Goal: Learn about a topic

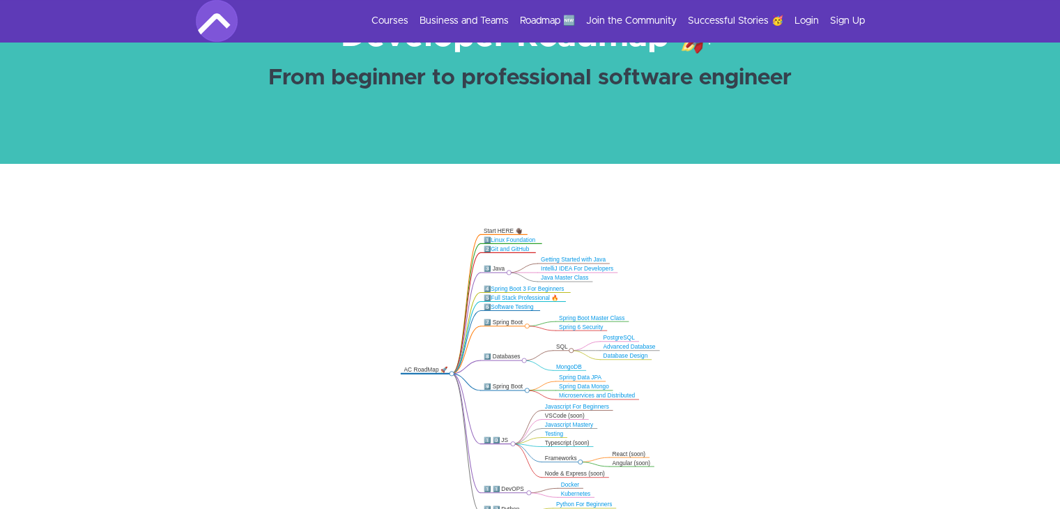
scroll to position [123, 0]
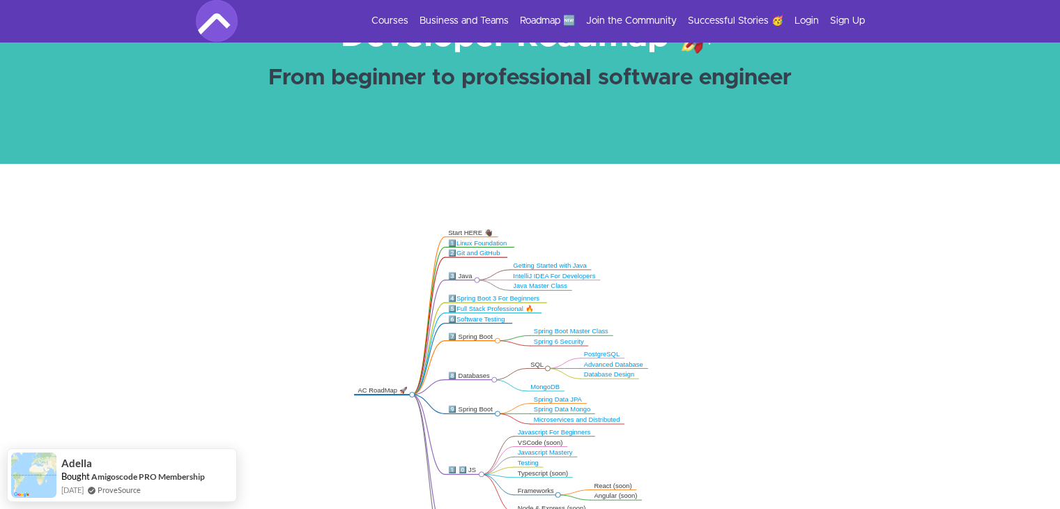
drag, startPoint x: 663, startPoint y: 260, endPoint x: 673, endPoint y: 286, distance: 28.5
click at [673, 286] on icon ".markmap{font:300 16px/20px sans-serif}.markmap-link{fill:none}.markmap-node>ci…" at bounding box center [530, 372] width 1060 height 305
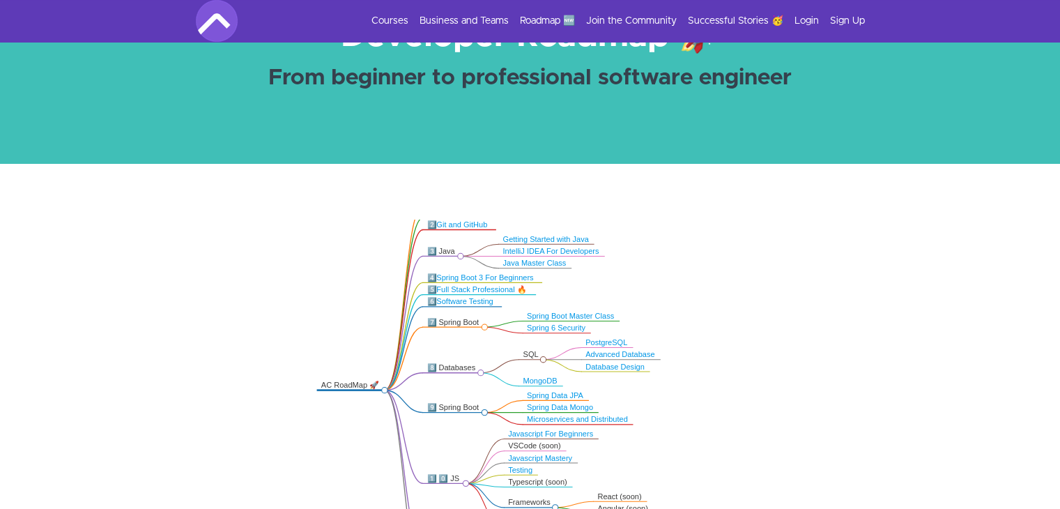
drag, startPoint x: 727, startPoint y: 341, endPoint x: 736, endPoint y: 332, distance: 13.3
click at [736, 332] on icon ".markmap{font:300 16px/20px sans-serif}.markmap-link{fill:none}.markmap-node>ci…" at bounding box center [530, 372] width 1060 height 305
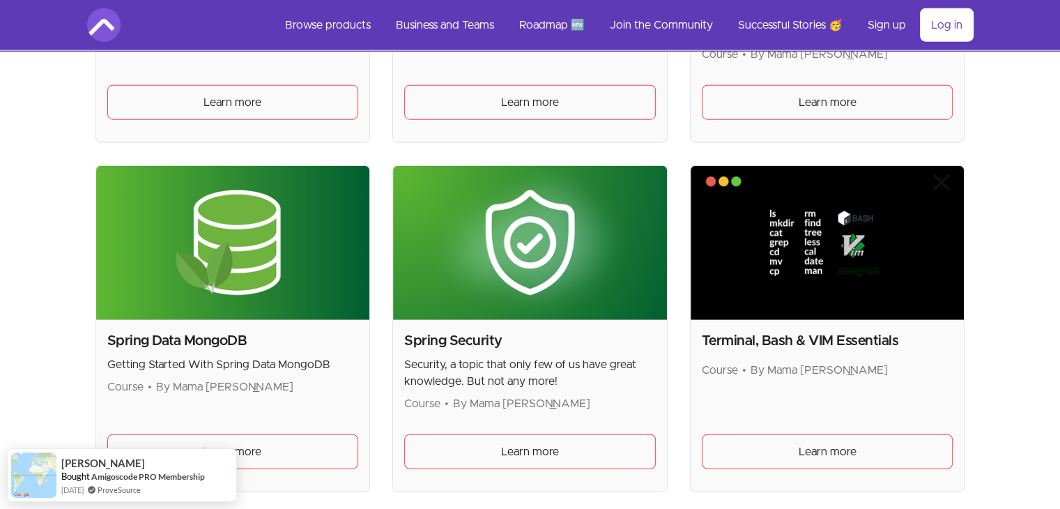
scroll to position [3638, 0]
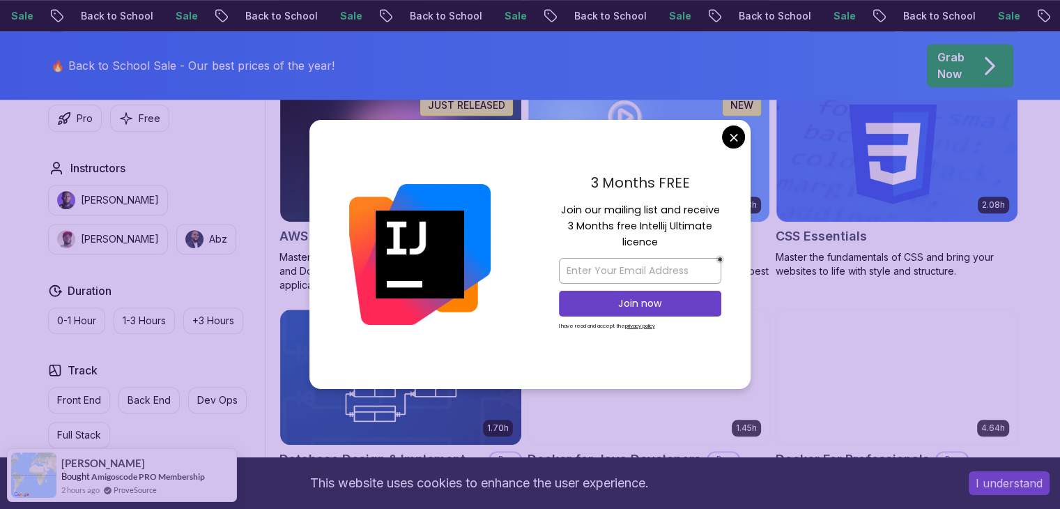
scroll to position [1101, 0]
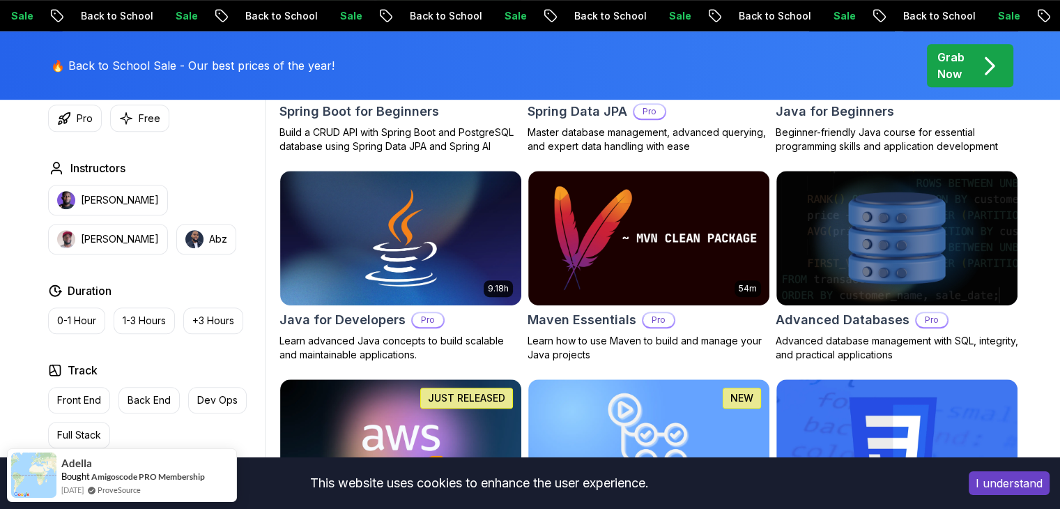
scroll to position [802, 0]
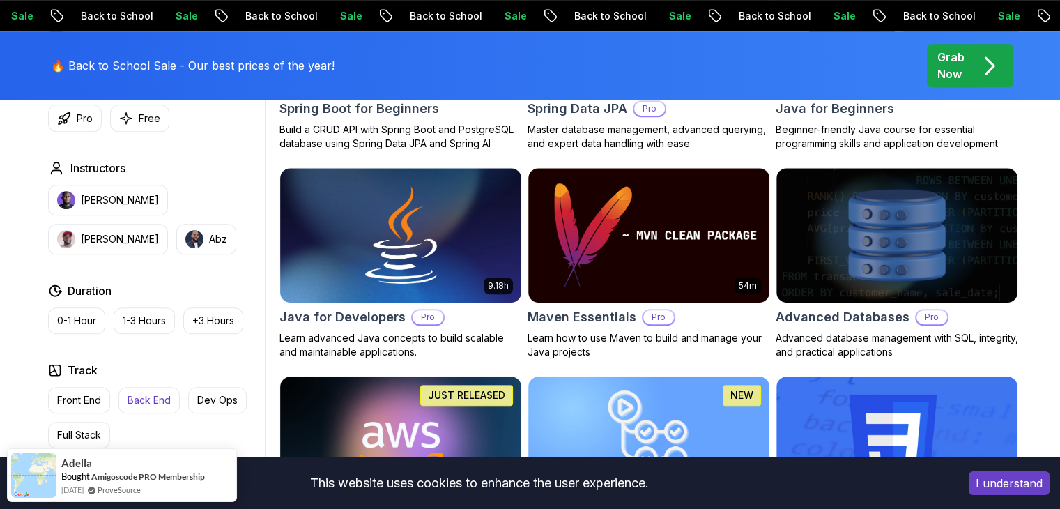
click at [144, 393] on p "Back End" at bounding box center [149, 400] width 43 height 14
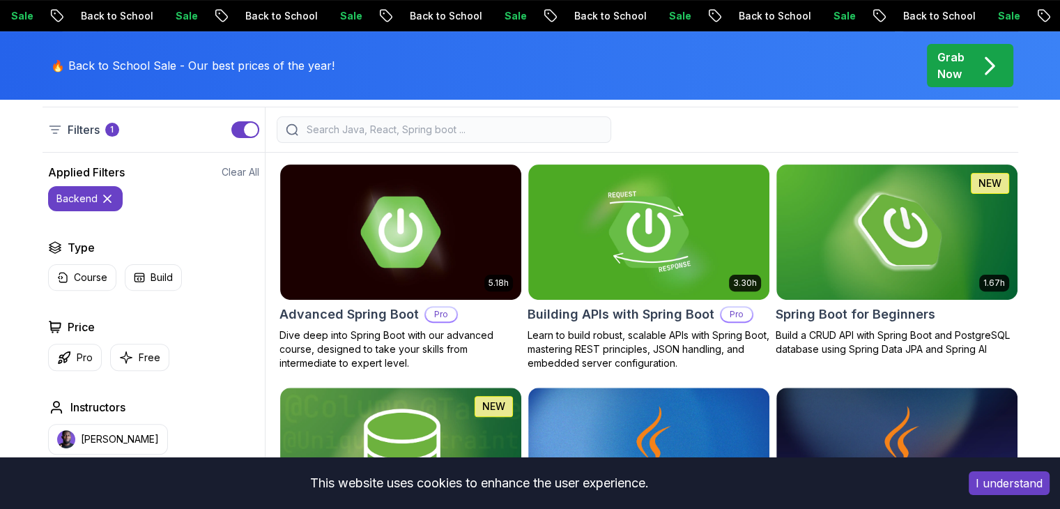
scroll to position [374, 0]
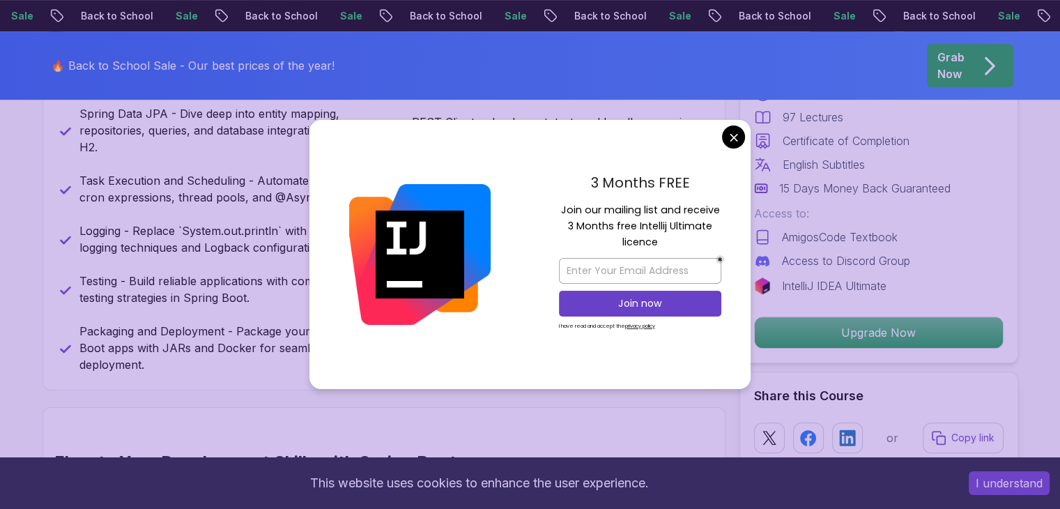
scroll to position [775, 0]
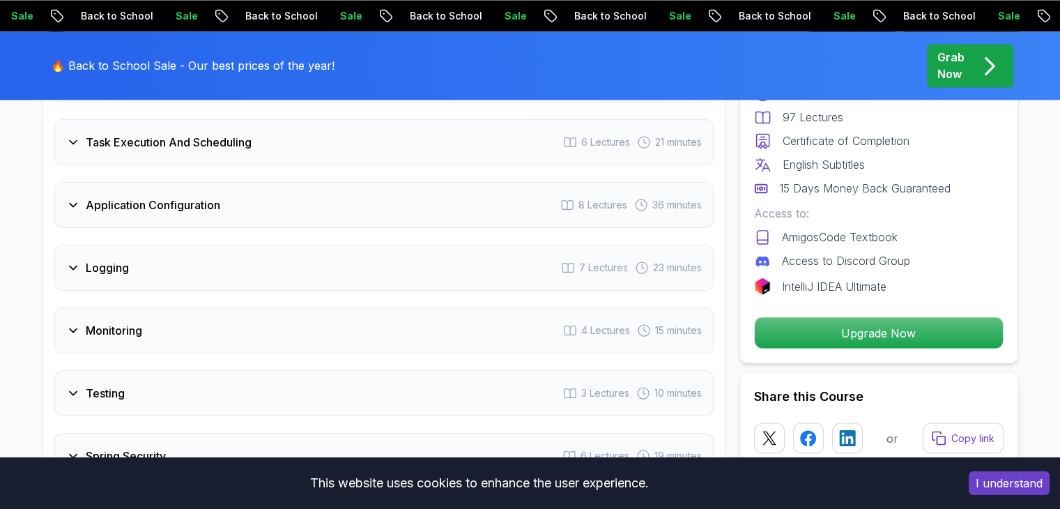
scroll to position [2363, 0]
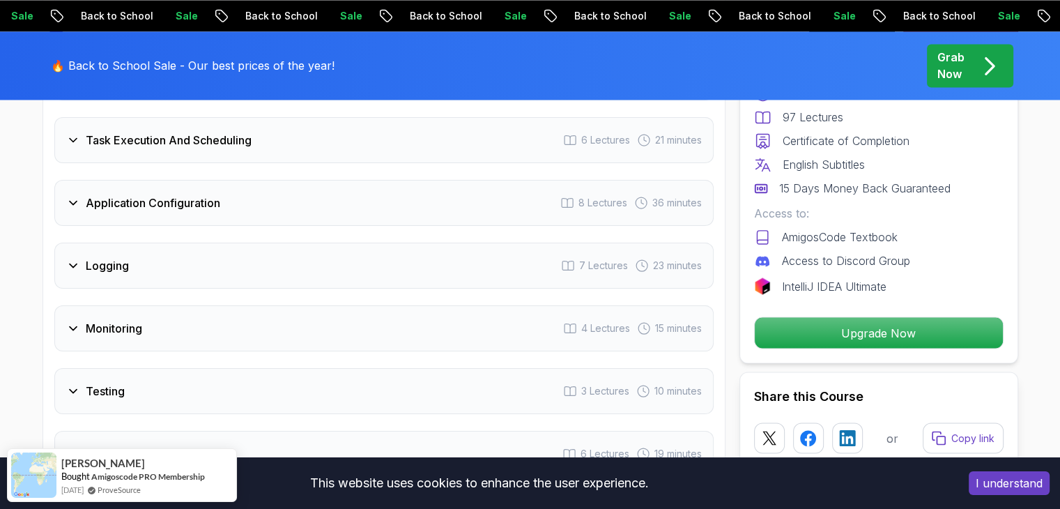
click at [69, 259] on icon at bounding box center [73, 266] width 14 height 14
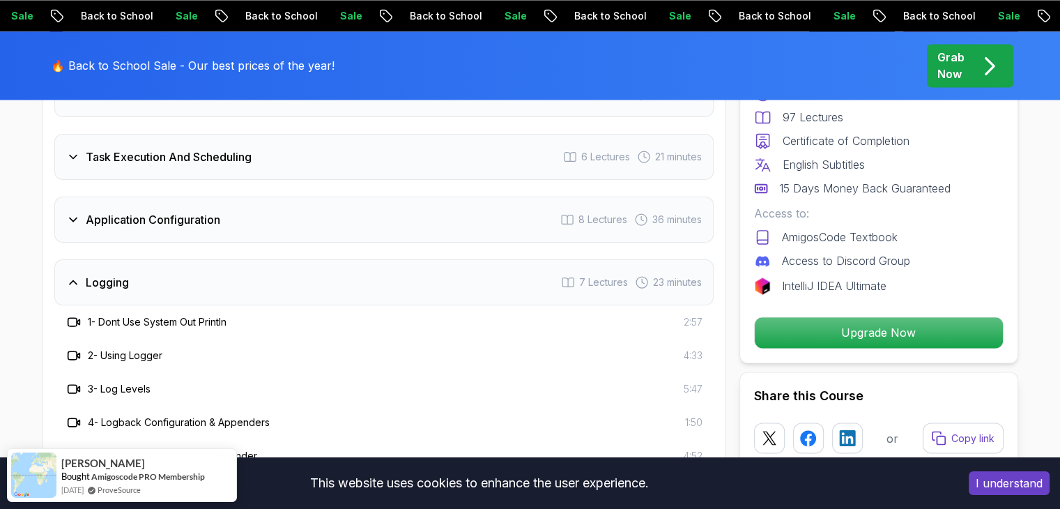
scroll to position [2227, 0]
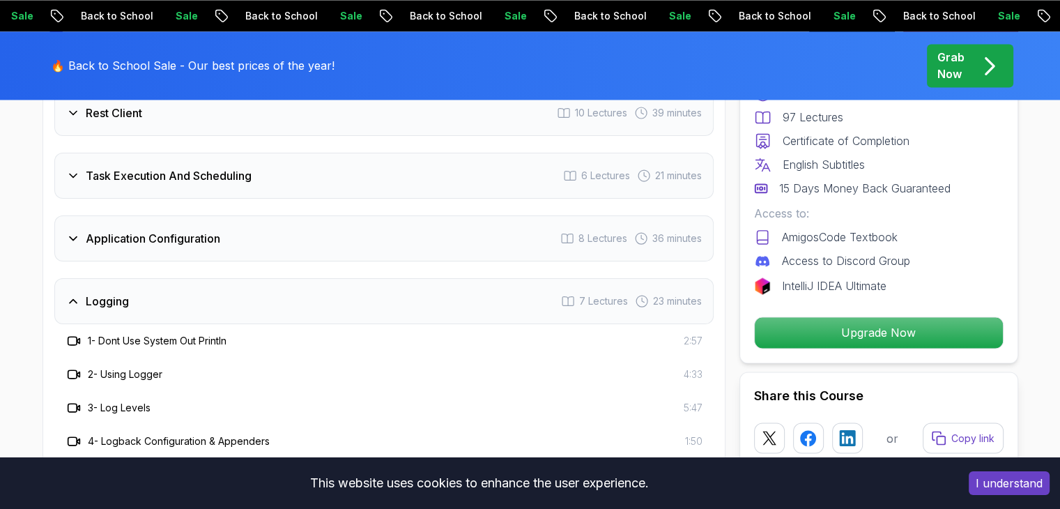
click at [77, 294] on icon at bounding box center [73, 301] width 14 height 14
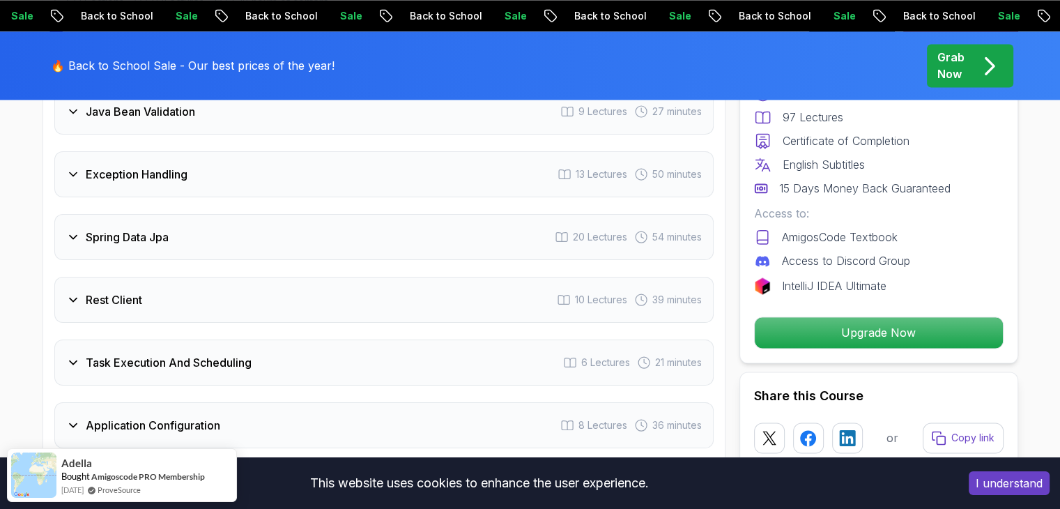
scroll to position [2041, 0]
